Goal: Find specific page/section: Find specific page/section

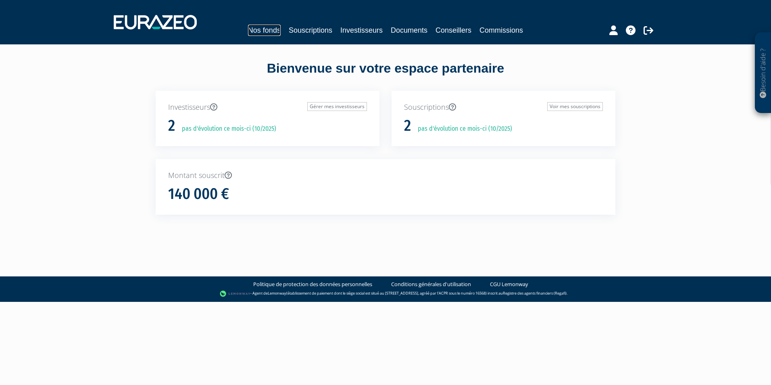
click at [262, 32] on link "Nos fonds" at bounding box center [264, 30] width 33 height 11
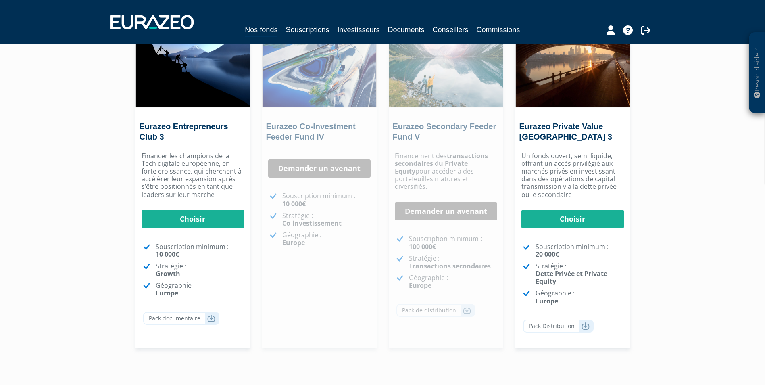
scroll to position [36, 0]
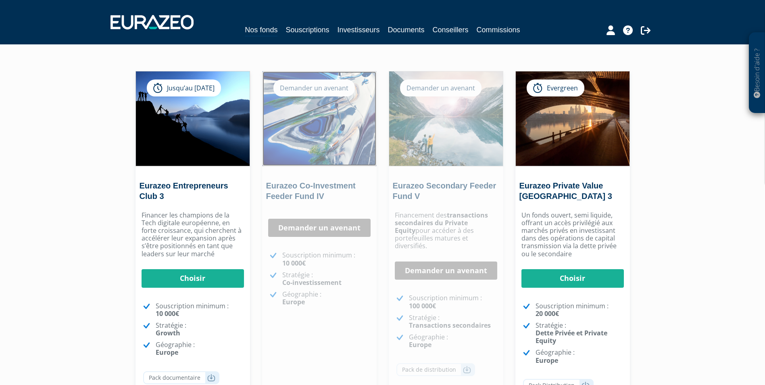
click at [315, 145] on img at bounding box center [319, 118] width 114 height 94
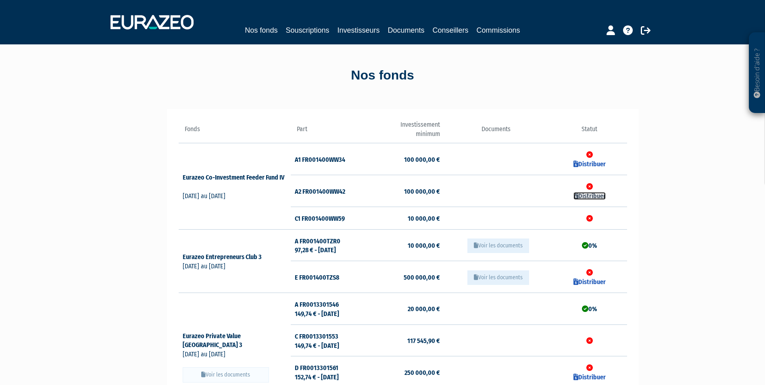
click at [586, 195] on link "Distribuer" at bounding box center [589, 196] width 32 height 8
checkbox input "true"
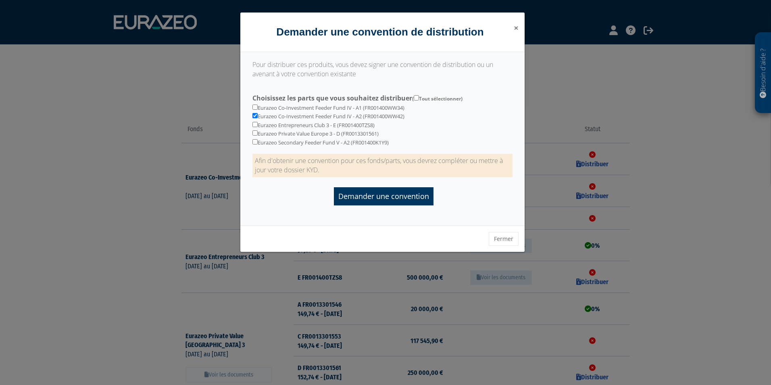
click at [515, 26] on span "×" at bounding box center [515, 27] width 5 height 11
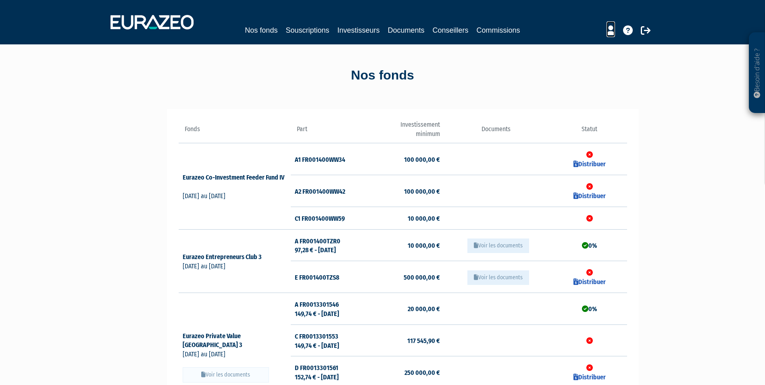
click at [613, 33] on icon at bounding box center [610, 30] width 8 height 10
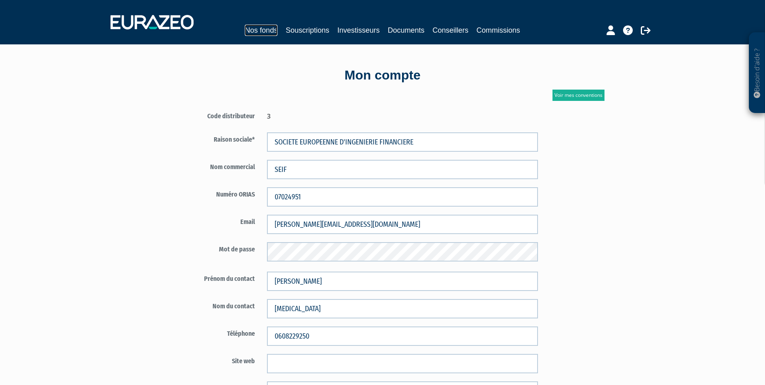
click at [268, 31] on link "Nos fonds" at bounding box center [261, 30] width 33 height 11
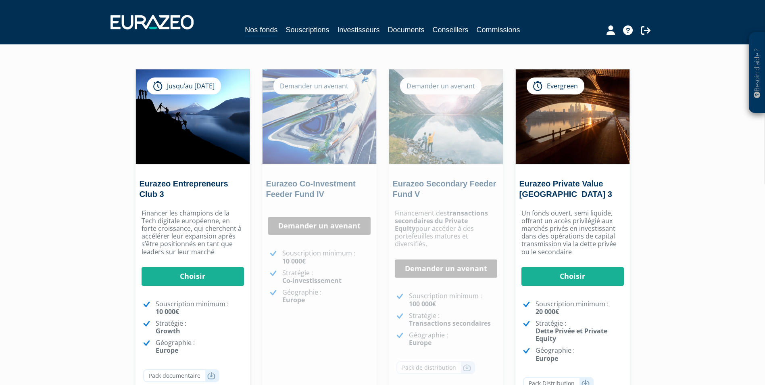
scroll to position [36, 0]
